Goal: Use online tool/utility

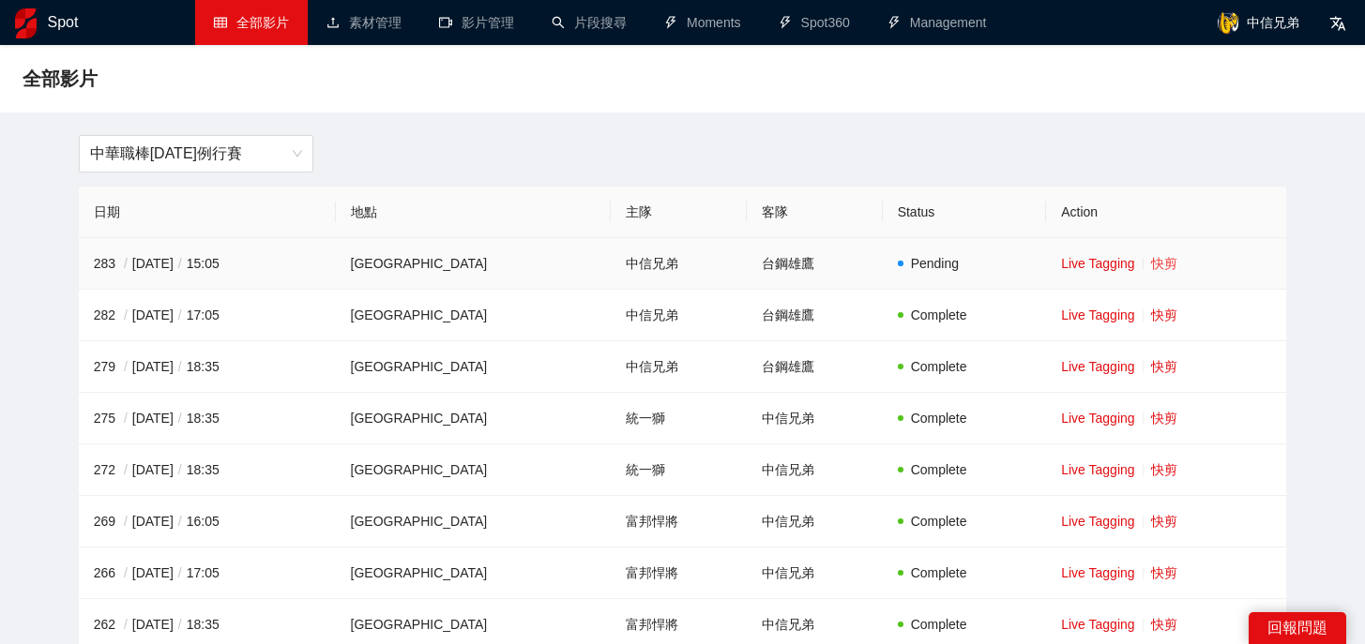
click at [1151, 261] on link "快剪" at bounding box center [1164, 263] width 26 height 15
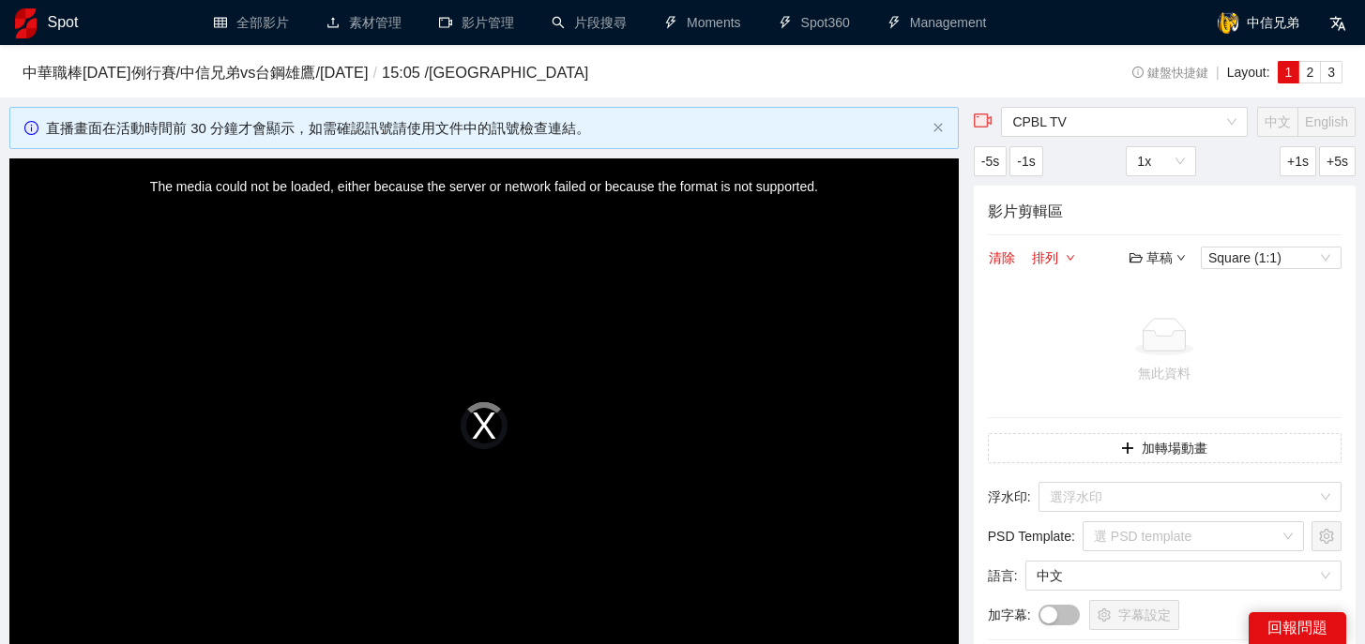
click at [407, 75] on h3 "中華職棒[DATE]例行賽 / 中信兄弟 vs 台鋼雄鷹 / [DATE] / 15:05 / [GEOGRAPHIC_DATA]" at bounding box center [528, 73] width 1010 height 24
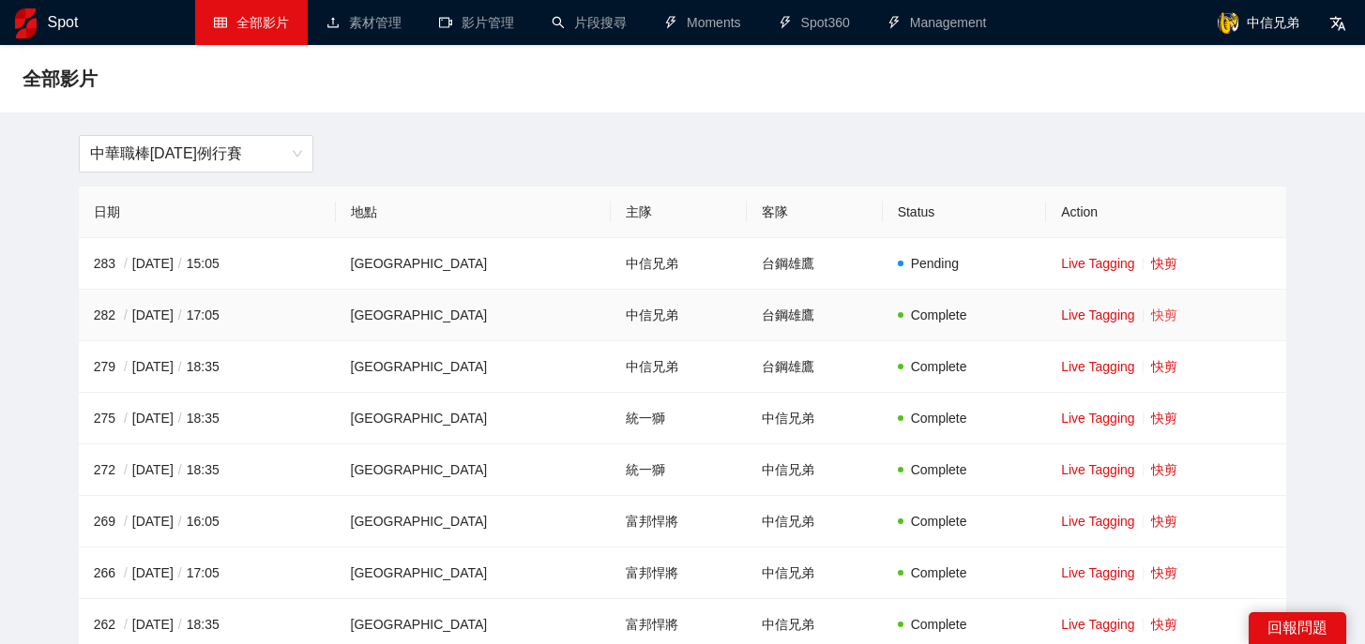
click at [1151, 317] on link "快剪" at bounding box center [1164, 315] width 26 height 15
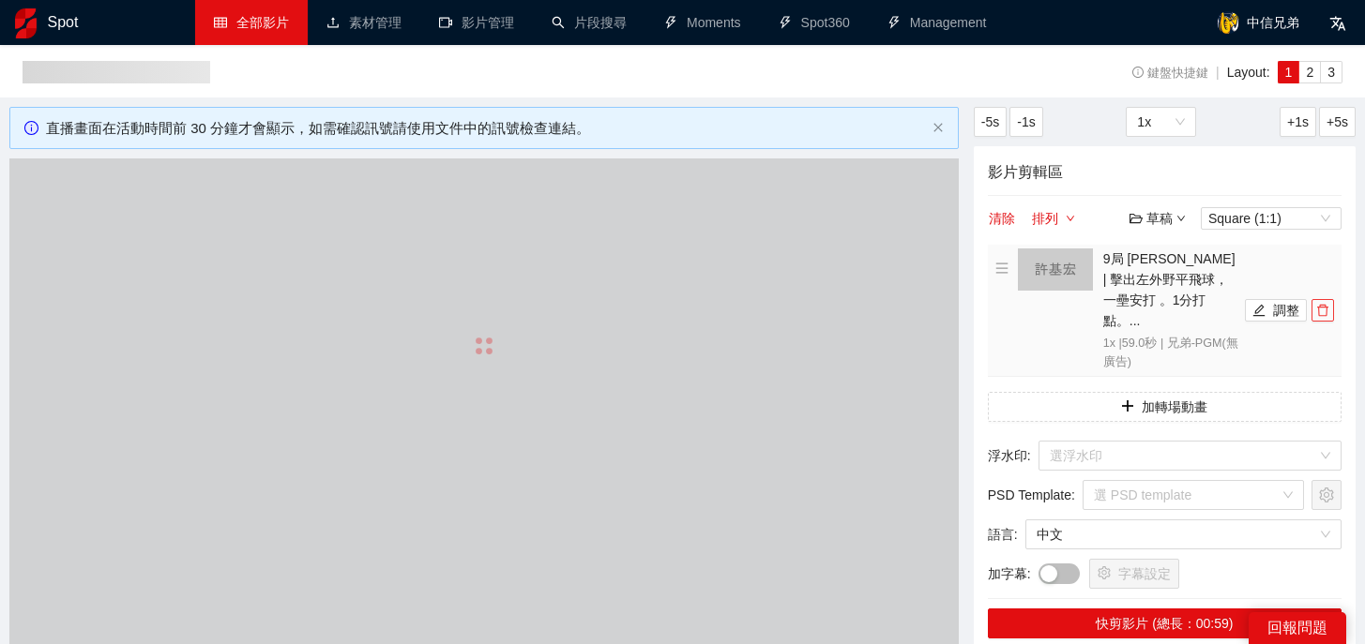
click at [1326, 304] on icon "delete" at bounding box center [1322, 310] width 13 height 13
